Goal: Task Accomplishment & Management: Manage account settings

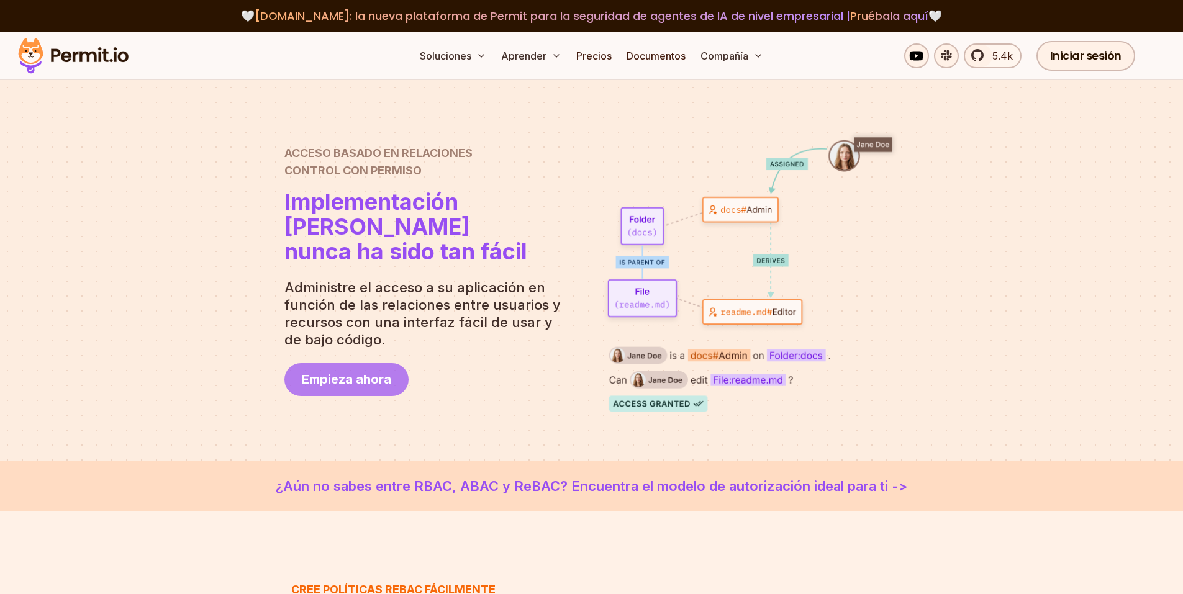
click at [345, 384] on font "Empieza ahora" at bounding box center [346, 379] width 89 height 15
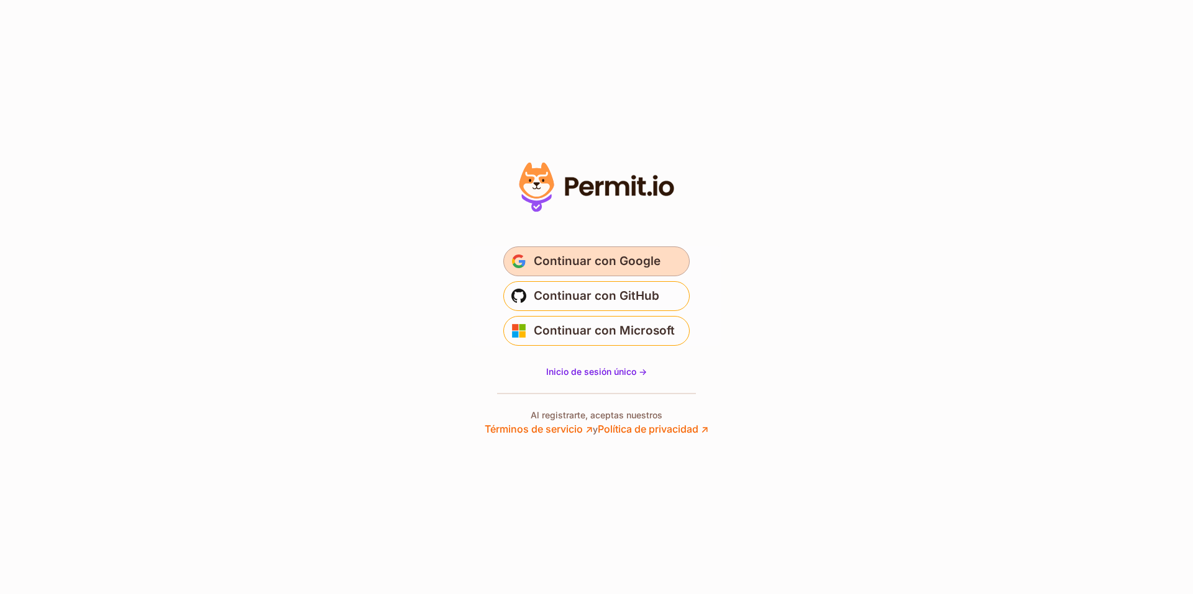
click at [653, 258] on font "Continuar con Google" at bounding box center [597, 261] width 127 height 14
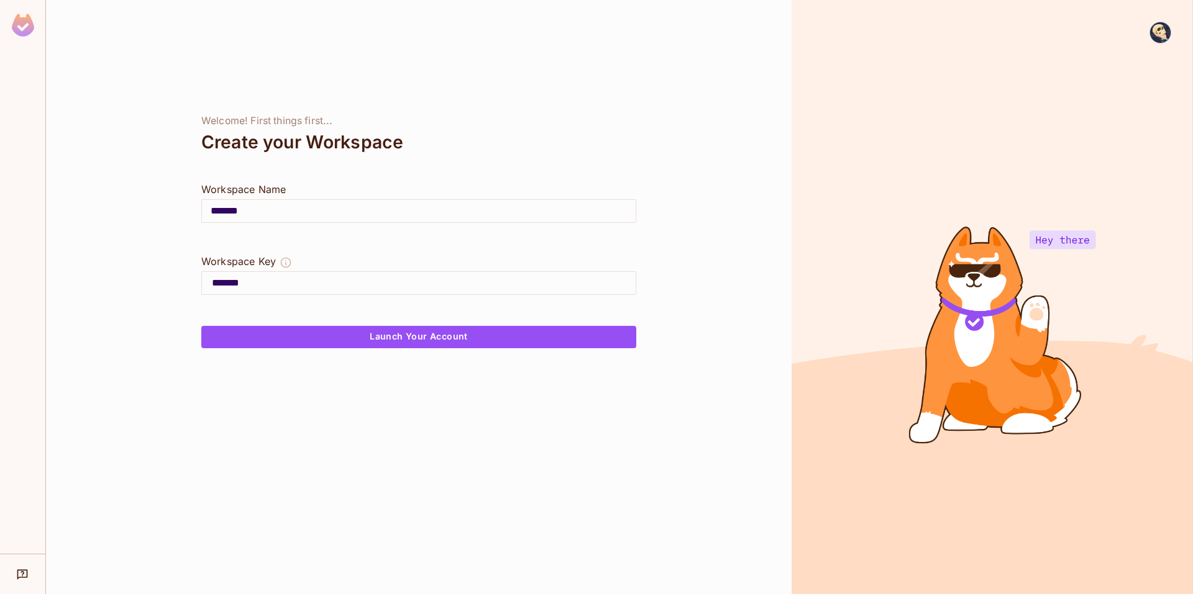
drag, startPoint x: 176, startPoint y: 228, endPoint x: 163, endPoint y: 215, distance: 18.4
click at [162, 223] on div "Welcome! First things first... Create your Workspace Workspace Name ******* ​ W…" at bounding box center [418, 297] width 745 height 594
click at [513, 329] on button "Launch Your Account" at bounding box center [418, 337] width 435 height 22
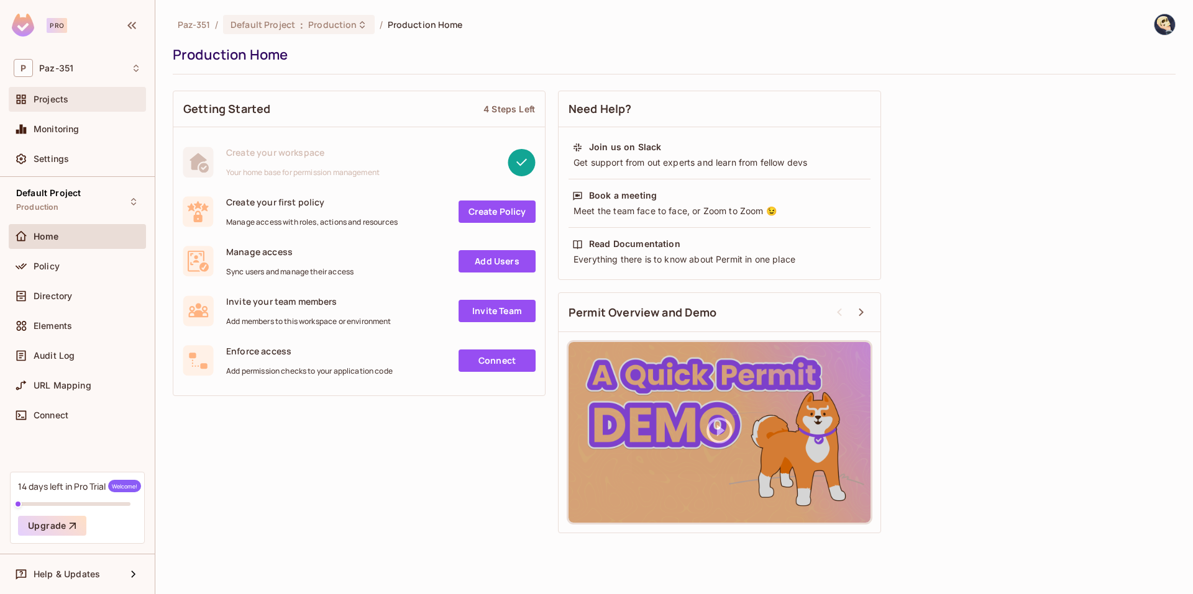
click at [64, 107] on div "Projects" at bounding box center [77, 99] width 127 height 15
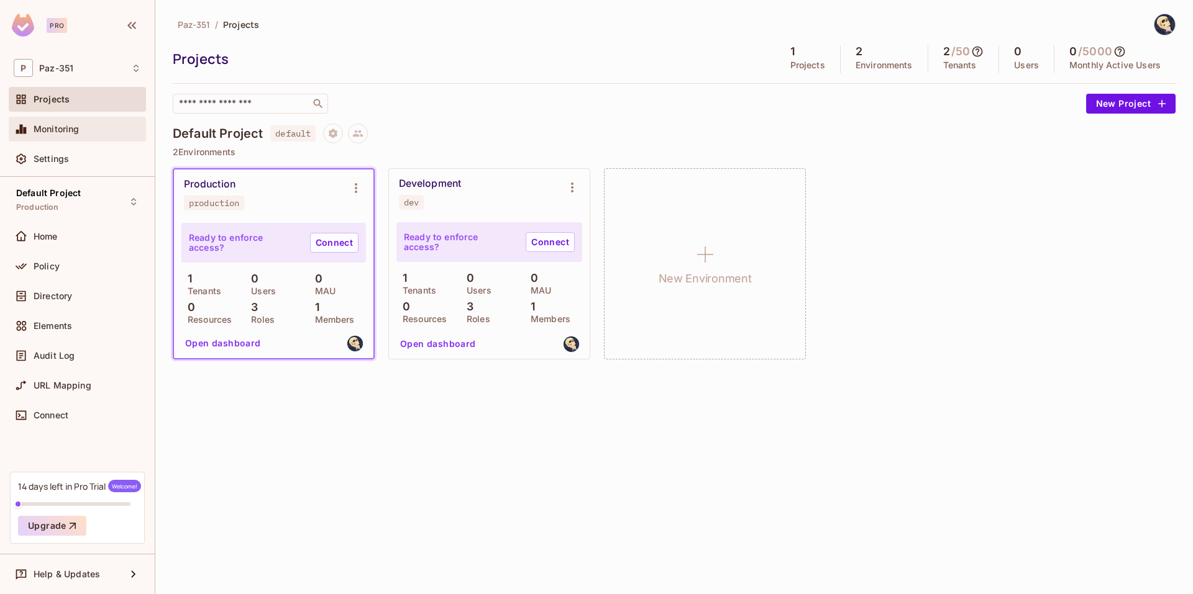
click at [58, 132] on span "Monitoring" at bounding box center [57, 129] width 46 height 10
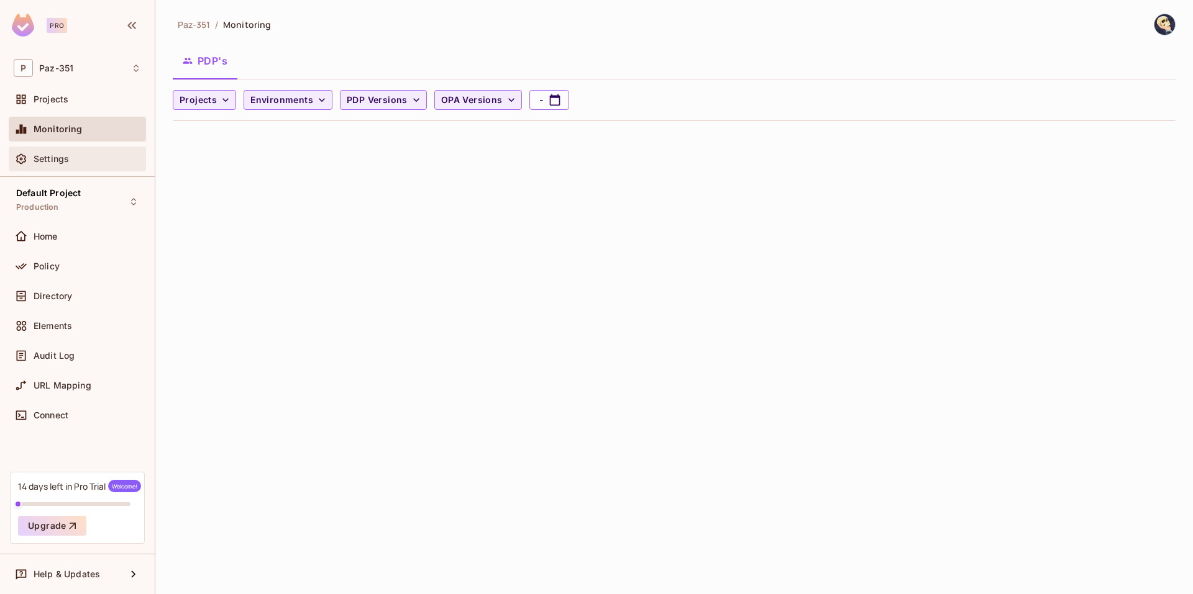
click at [68, 153] on div "Settings" at bounding box center [77, 159] width 127 height 15
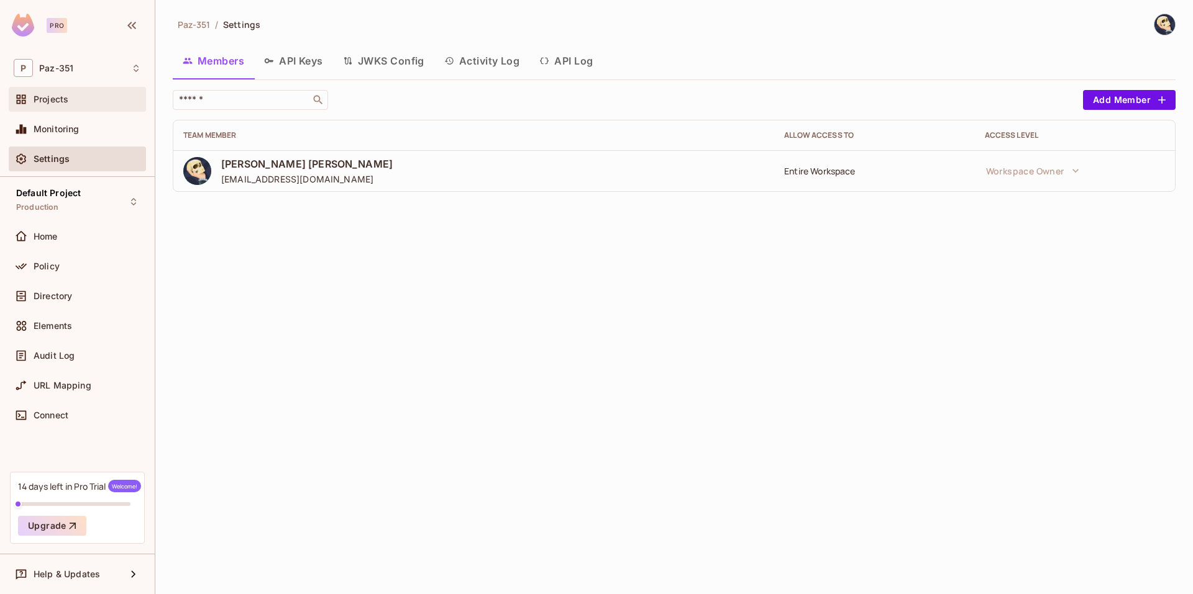
click at [58, 107] on div "Projects" at bounding box center [77, 99] width 137 height 25
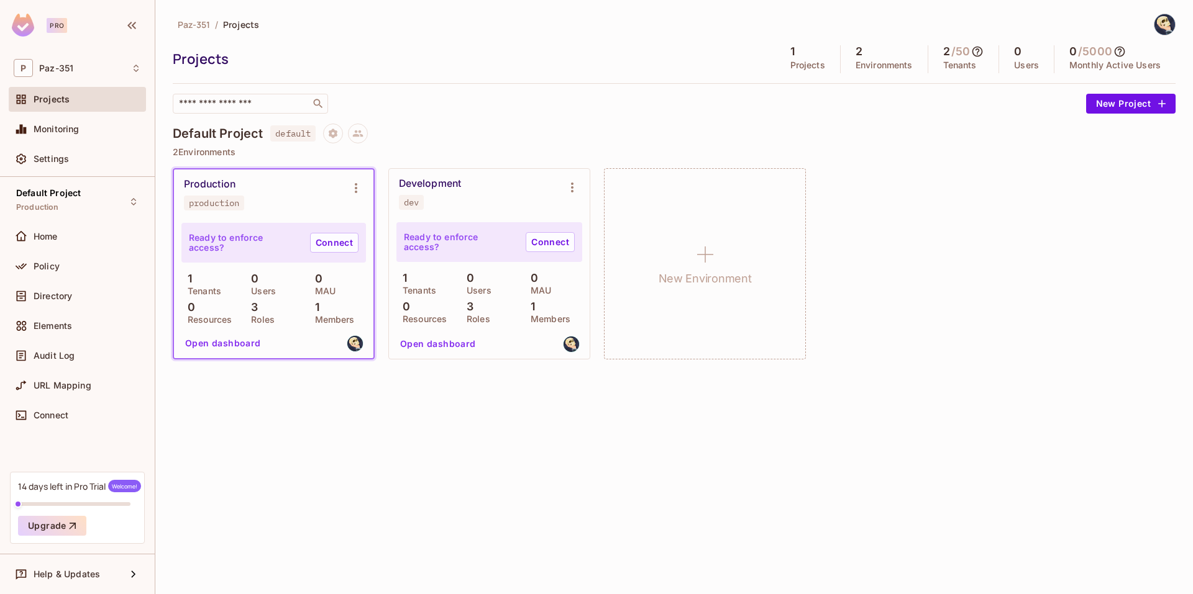
click at [242, 340] on button "Open dashboard" at bounding box center [223, 344] width 86 height 20
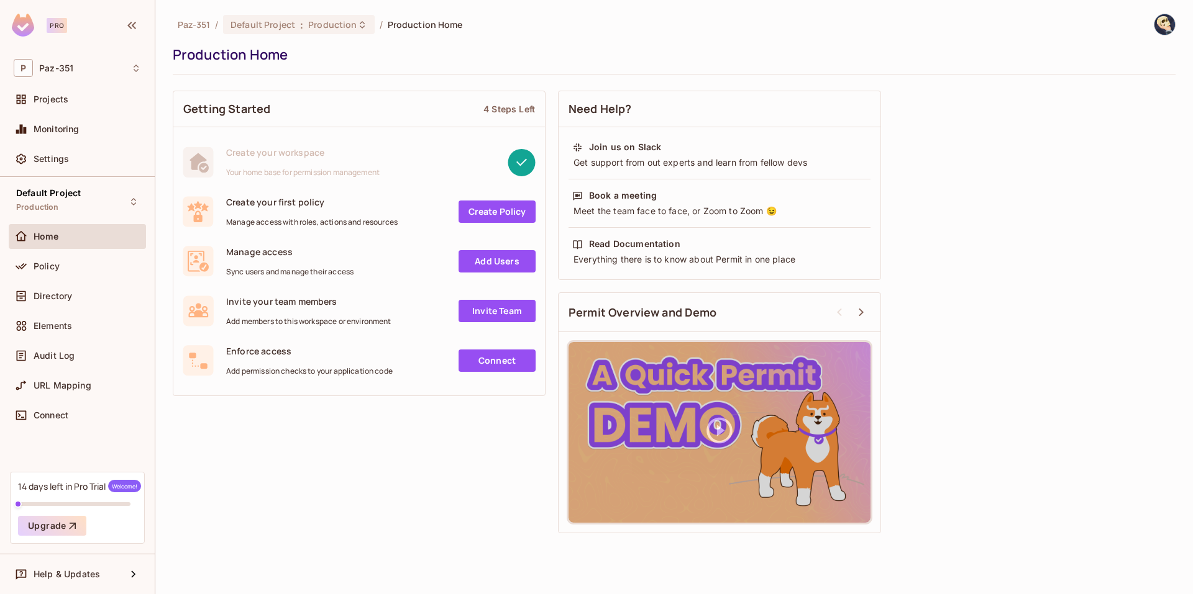
click at [509, 211] on link "Create Policy" at bounding box center [496, 212] width 77 height 22
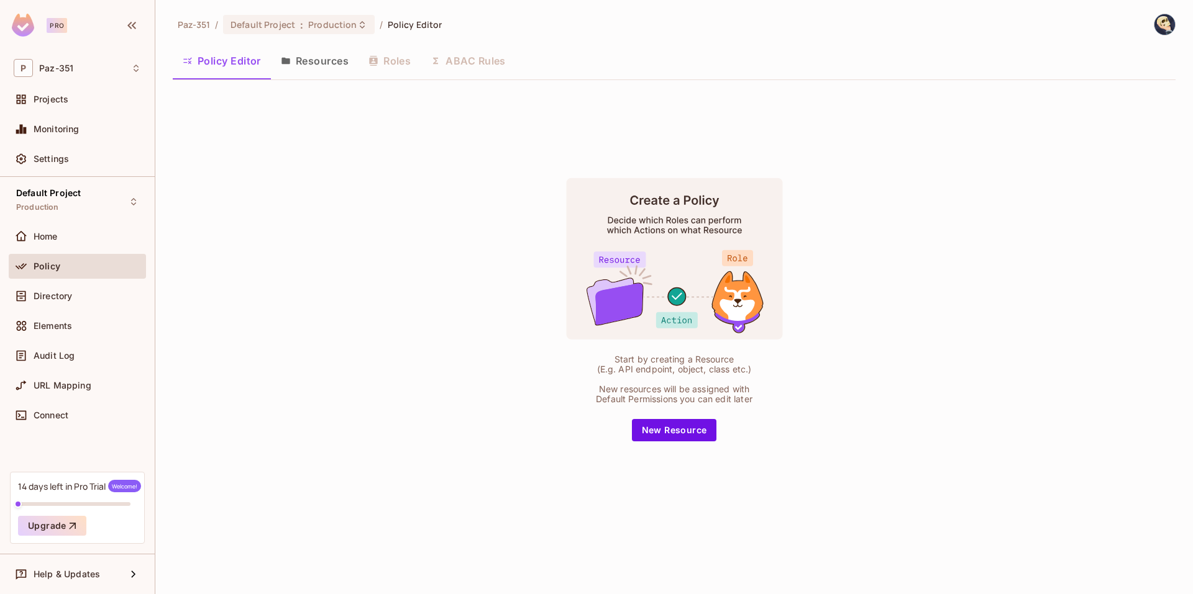
click at [307, 70] on button "Resources" at bounding box center [315, 60] width 88 height 31
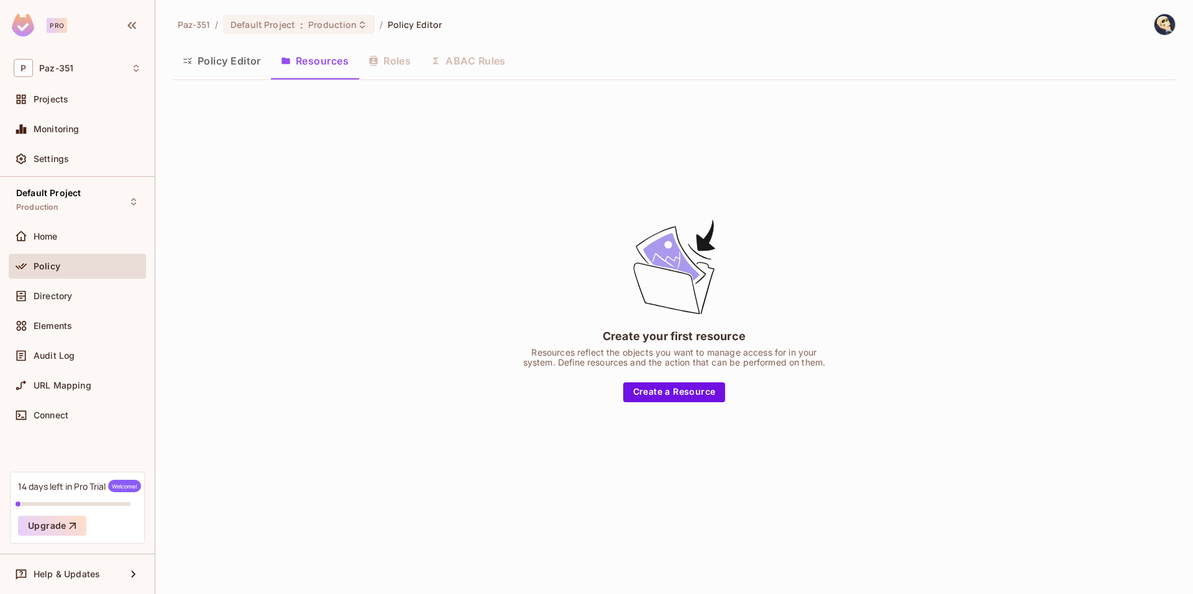
click at [495, 65] on div "Policy Editor Resources Roles ABAC Rules" at bounding box center [674, 60] width 1003 height 31
click at [204, 65] on button "Policy Editor" at bounding box center [222, 60] width 98 height 31
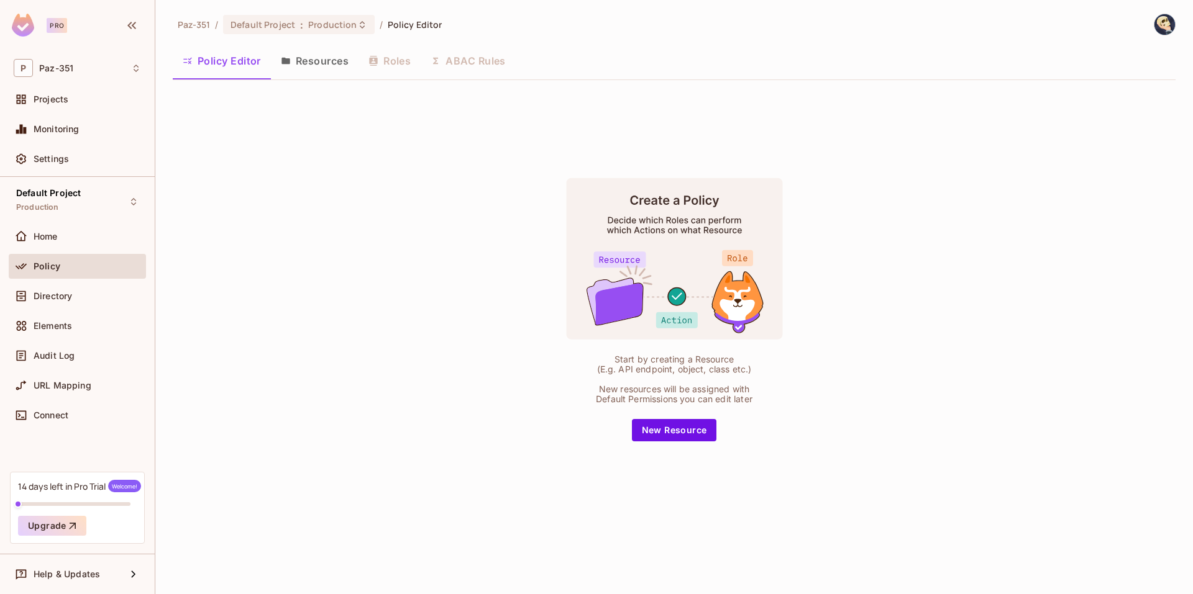
click at [71, 223] on div "Default Project Production Home Policy Directory Elements Audit Log URL Mapping…" at bounding box center [77, 324] width 155 height 295
click at [73, 227] on div "Home" at bounding box center [77, 236] width 137 height 25
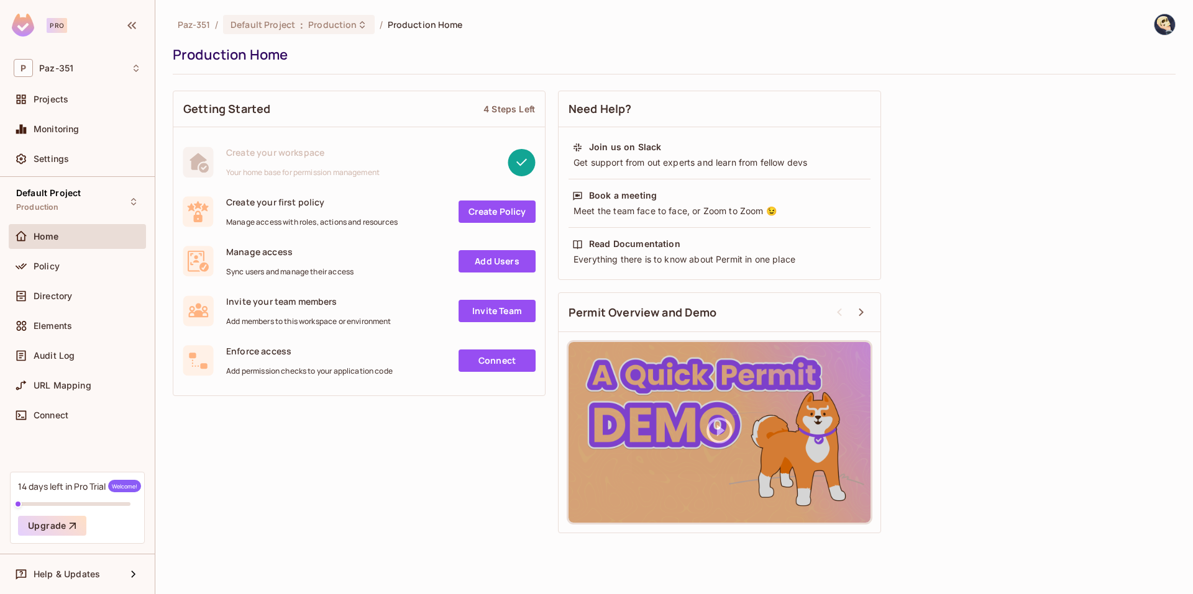
click at [125, 487] on span "Welcome!" at bounding box center [124, 486] width 33 height 12
click at [509, 265] on link "Add Users" at bounding box center [496, 261] width 77 height 22
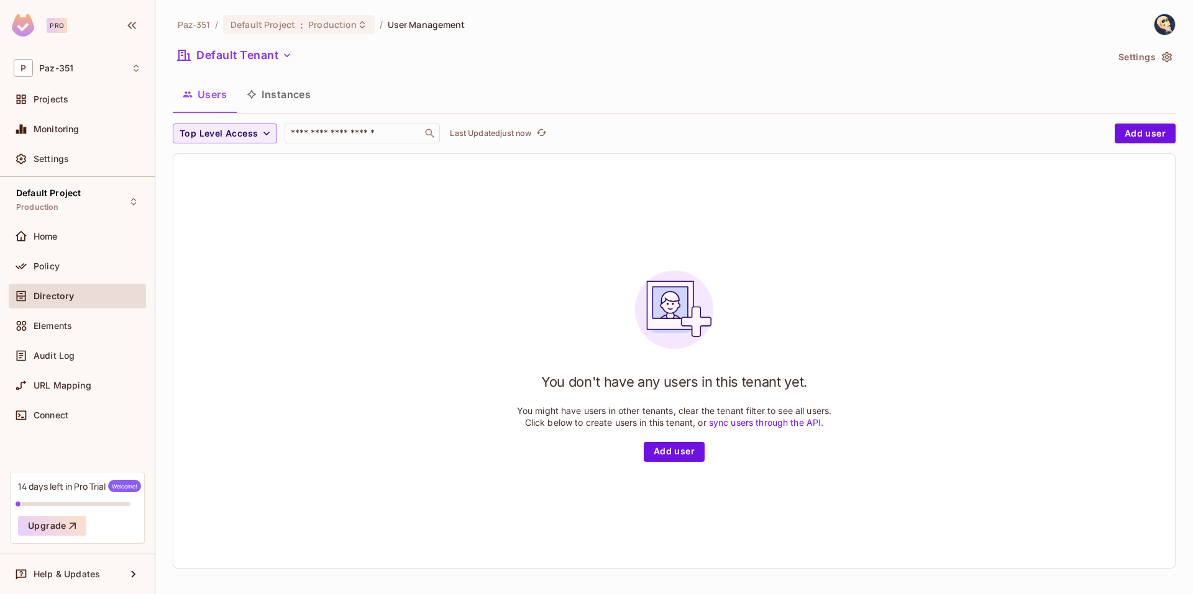
click at [278, 98] on button "Instances" at bounding box center [279, 94] width 84 height 31
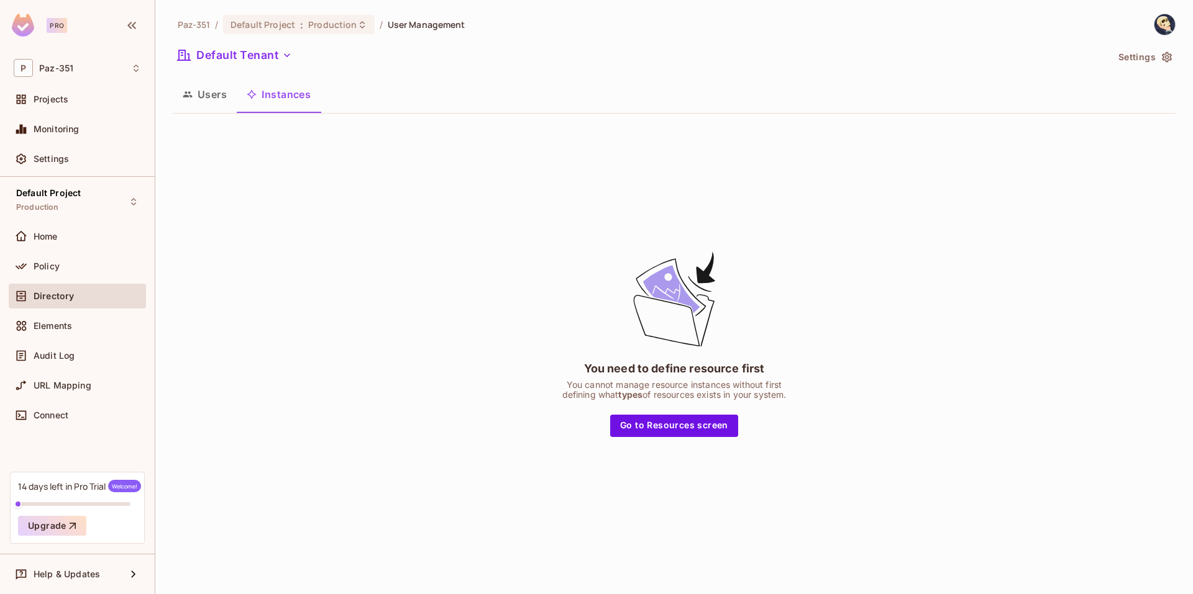
click at [206, 98] on button "Users" at bounding box center [205, 94] width 64 height 31
click at [135, 23] on icon "button" at bounding box center [131, 25] width 9 height 7
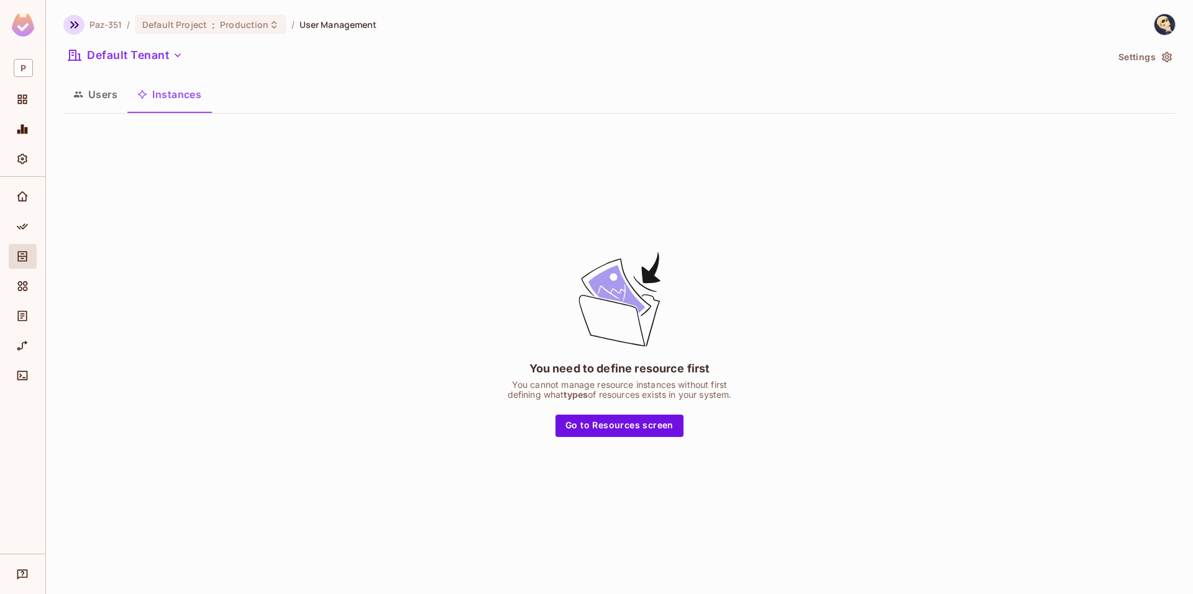
click at [74, 29] on icon "button" at bounding box center [74, 24] width 15 height 15
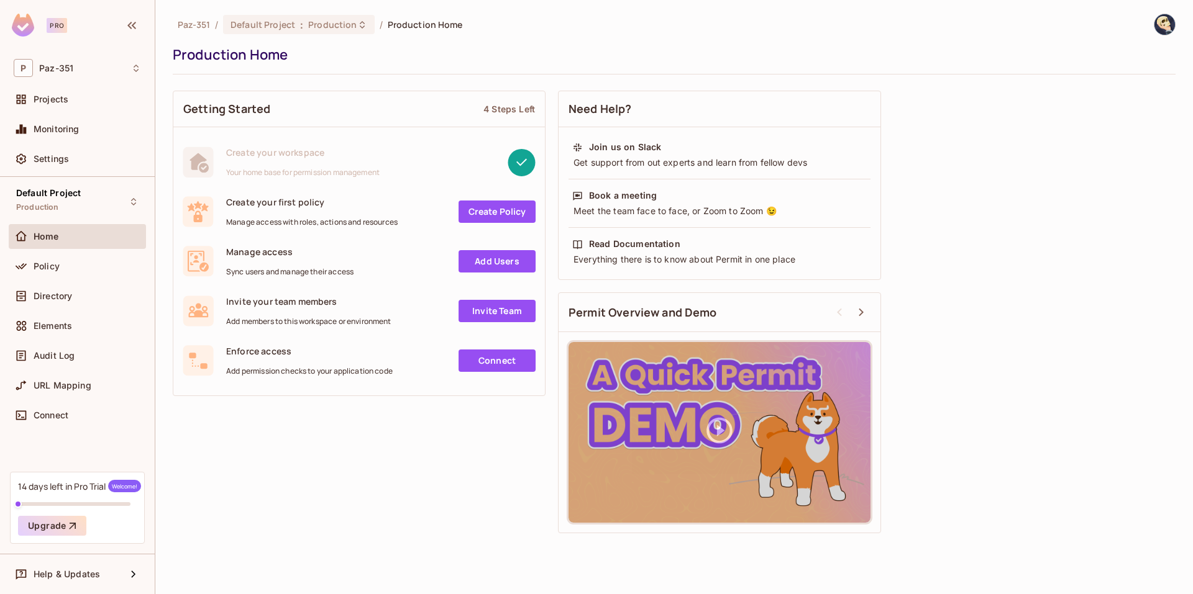
click at [1170, 29] on img at bounding box center [1164, 24] width 20 height 20
click at [1095, 143] on li "Log out" at bounding box center [1128, 135] width 168 height 20
